Goal: Find specific page/section: Locate a particular part of the current website

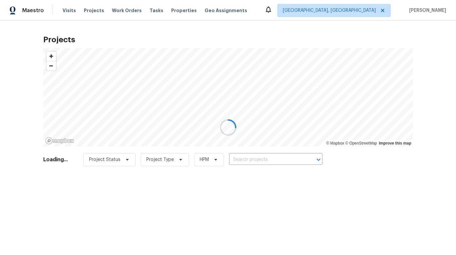
click at [371, 9] on div at bounding box center [228, 127] width 456 height 255
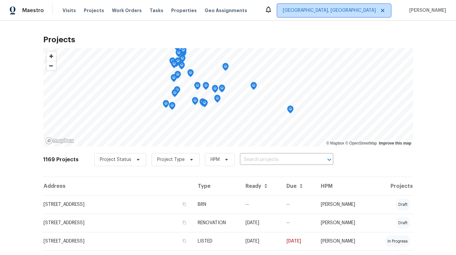
click at [370, 9] on span "[GEOGRAPHIC_DATA], [GEOGRAPHIC_DATA]" at bounding box center [329, 10] width 93 height 7
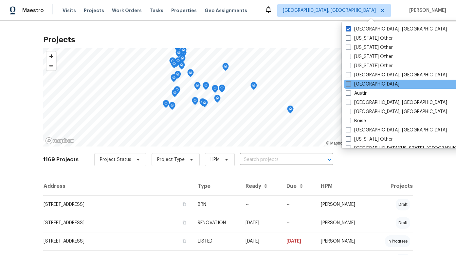
click at [348, 83] on span at bounding box center [348, 83] width 5 height 5
click at [348, 83] on input "[GEOGRAPHIC_DATA]" at bounding box center [348, 83] width 4 height 4
checkbox input "true"
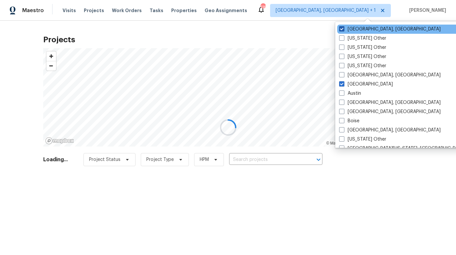
click at [343, 28] on span at bounding box center [341, 28] width 5 height 5
click at [343, 28] on input "[GEOGRAPHIC_DATA], [GEOGRAPHIC_DATA]" at bounding box center [341, 28] width 4 height 4
checkbox input "false"
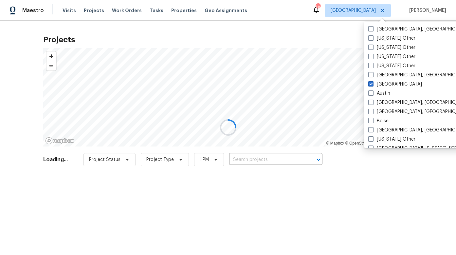
click at [114, 22] on div at bounding box center [228, 127] width 456 height 255
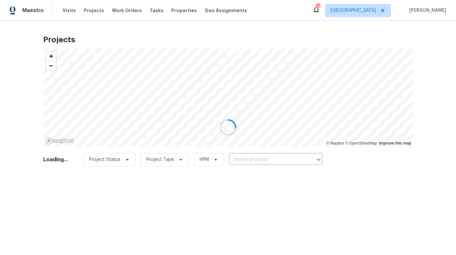
click at [96, 11] on div at bounding box center [228, 127] width 456 height 255
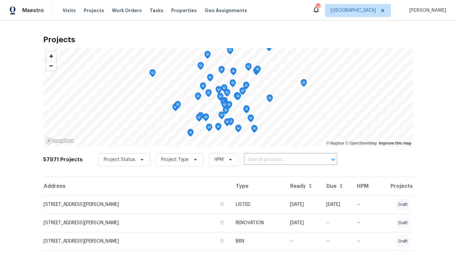
click at [94, 10] on span "Projects" at bounding box center [94, 10] width 20 height 7
click at [254, 157] on input "text" at bounding box center [281, 159] width 75 height 10
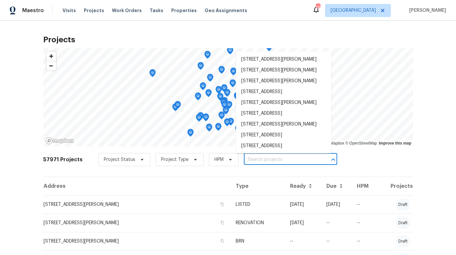
paste input "422 [PERSON_NAME]"
type input "422 [PERSON_NAME]"
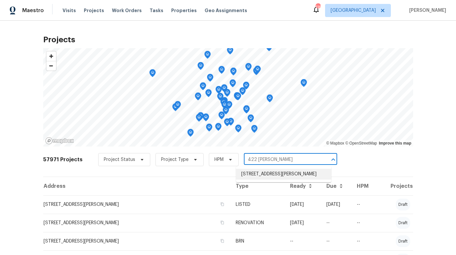
click at [258, 173] on li "[STREET_ADDRESS][PERSON_NAME]" at bounding box center [283, 174] width 95 height 11
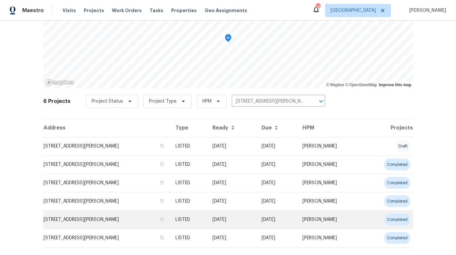
scroll to position [63, 0]
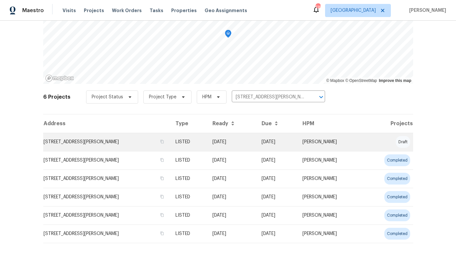
click at [112, 142] on td "[STREET_ADDRESS][PERSON_NAME]" at bounding box center [106, 142] width 127 height 18
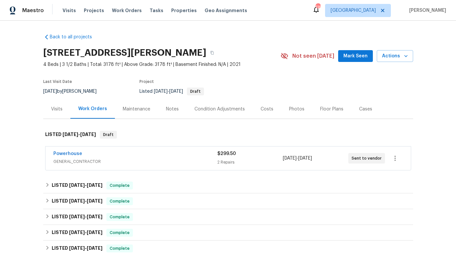
click at [78, 154] on div "Powerhouse" at bounding box center [135, 154] width 164 height 8
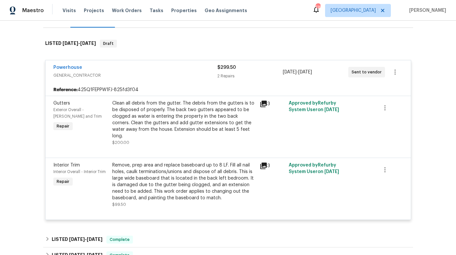
scroll to position [92, 0]
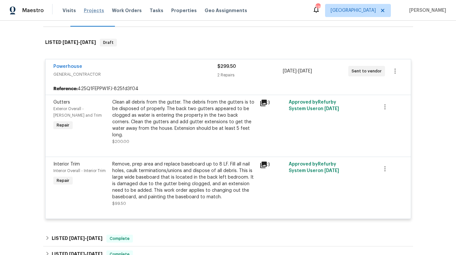
click at [91, 12] on span "Projects" at bounding box center [94, 10] width 20 height 7
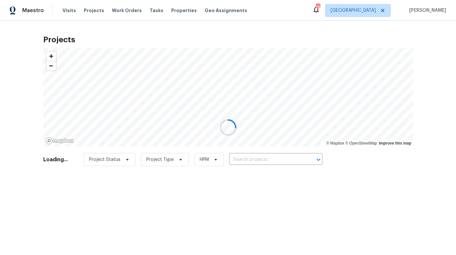
click at [239, 155] on input "text" at bounding box center [266, 159] width 75 height 10
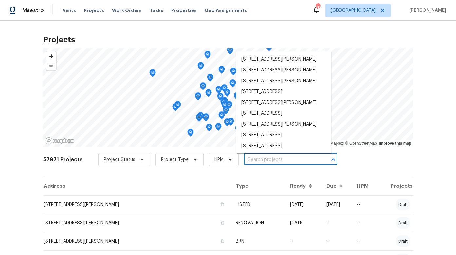
paste input "[STREET_ADDRESS]"
type input "[STREET_ADDRESS]"
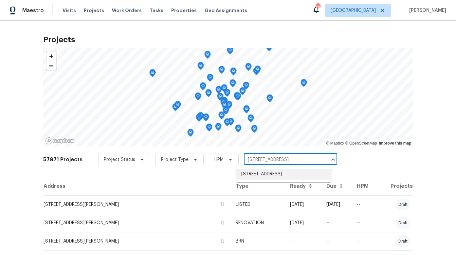
click at [253, 172] on li "[STREET_ADDRESS]" at bounding box center [283, 174] width 95 height 11
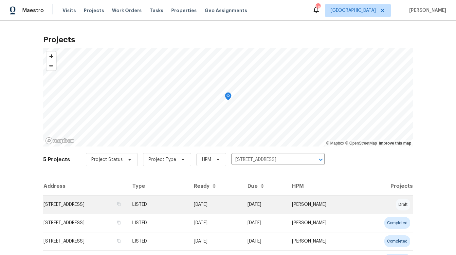
click at [111, 207] on td "[STREET_ADDRESS]" at bounding box center [85, 204] width 84 height 18
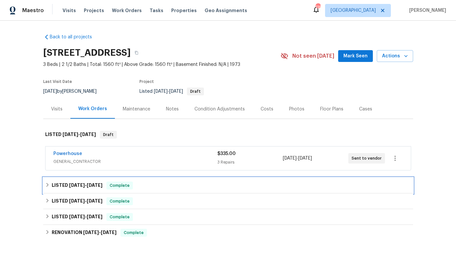
click at [59, 185] on h6 "LISTED [DATE] - [DATE]" at bounding box center [77, 185] width 51 height 8
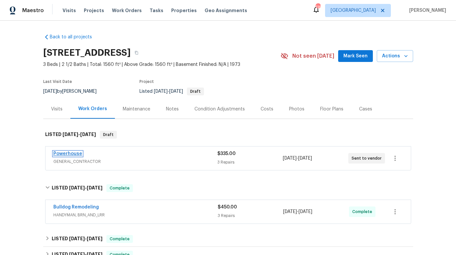
click at [65, 152] on link "Powerhouse" at bounding box center [67, 153] width 29 height 5
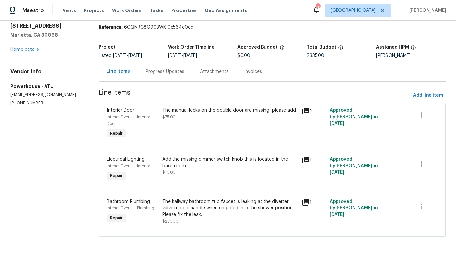
scroll to position [28, 0]
click at [302, 108] on icon at bounding box center [305, 111] width 7 height 7
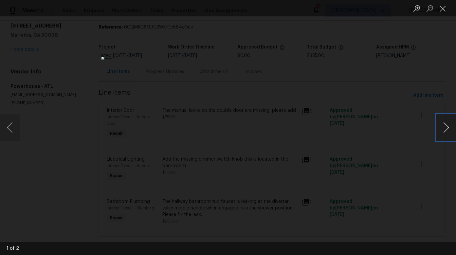
click at [445, 125] on button "Next image" at bounding box center [446, 127] width 20 height 26
click at [443, 9] on button "Close lightbox" at bounding box center [442, 8] width 13 height 11
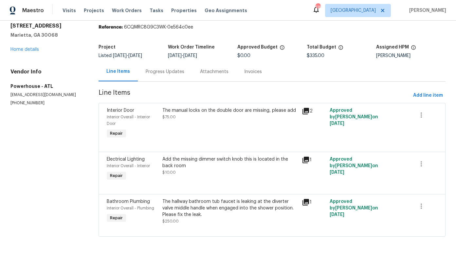
click at [206, 156] on div "Add the missing dimmer switch knob this is located in the back room" at bounding box center [230, 162] width 136 height 13
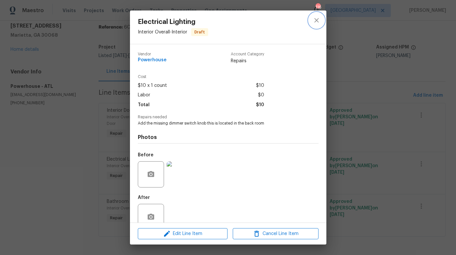
click at [315, 20] on icon "close" at bounding box center [317, 20] width 8 height 8
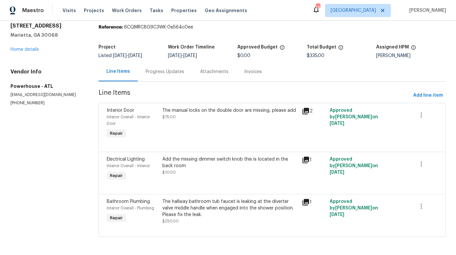
click at [302, 199] on icon at bounding box center [305, 202] width 7 height 7
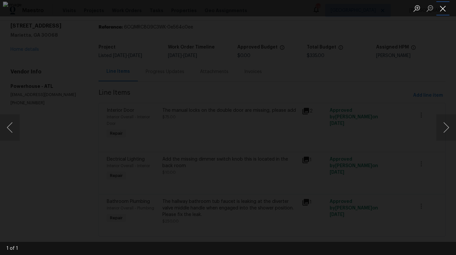
click at [444, 10] on button "Close lightbox" at bounding box center [442, 8] width 13 height 11
